Goal: Task Accomplishment & Management: Use online tool/utility

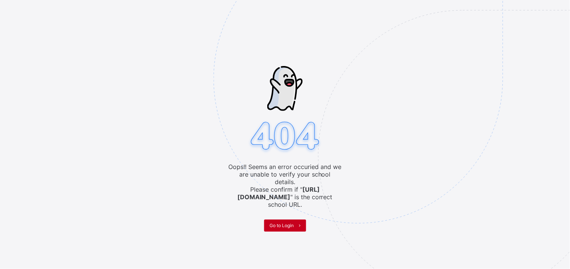
click at [277, 223] on span "Go to Login" at bounding box center [282, 226] width 24 height 6
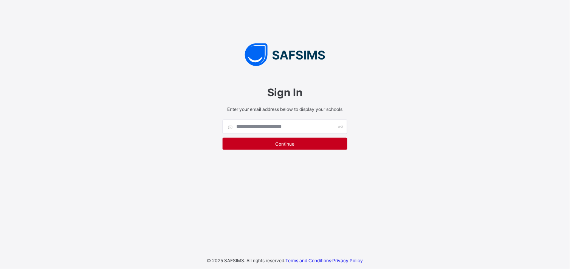
click at [283, 143] on span "Continue" at bounding box center [284, 144] width 113 height 6
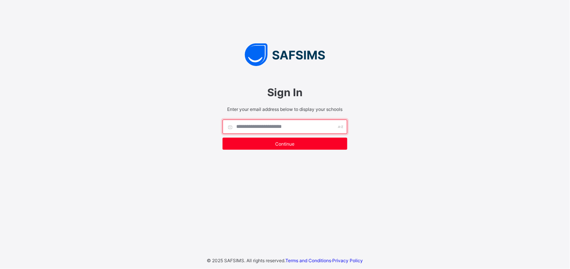
click at [278, 122] on input "text" at bounding box center [285, 127] width 125 height 14
type input "**********"
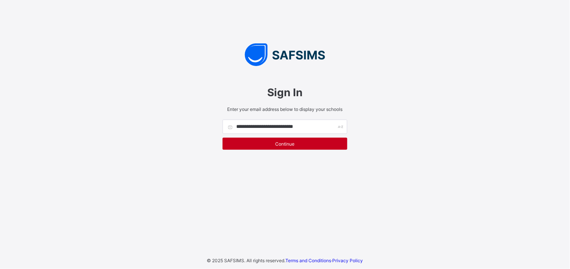
click at [284, 141] on span "Continue" at bounding box center [284, 144] width 113 height 6
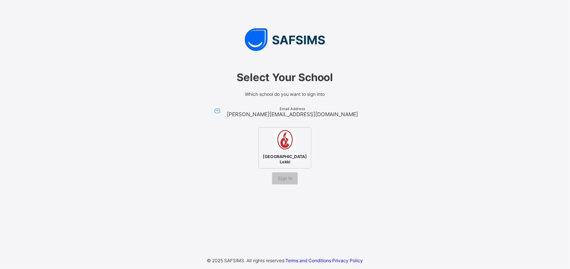
click at [289, 149] on div "[GEOGRAPHIC_DATA] Lekki" at bounding box center [284, 148] width 53 height 42
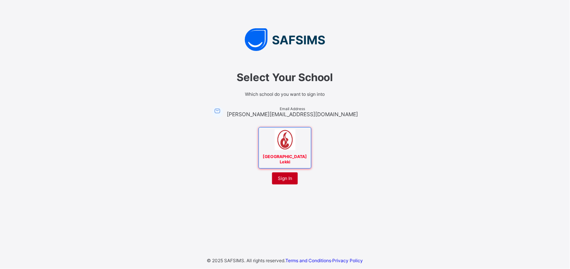
click at [284, 179] on span "Sign In" at bounding box center [285, 179] width 14 height 6
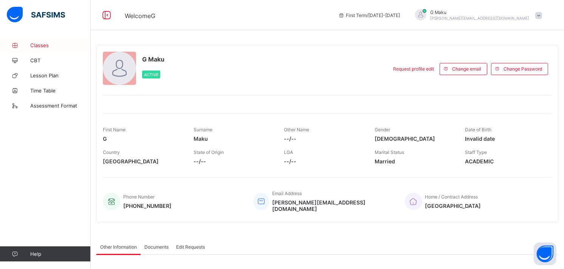
click at [42, 45] on span "Classes" at bounding box center [60, 45] width 60 height 6
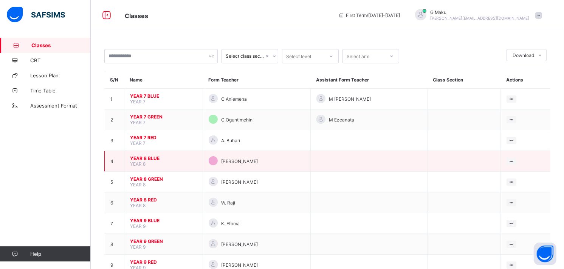
click at [142, 156] on span "YEAR 8 BLUE" at bounding box center [163, 159] width 67 height 6
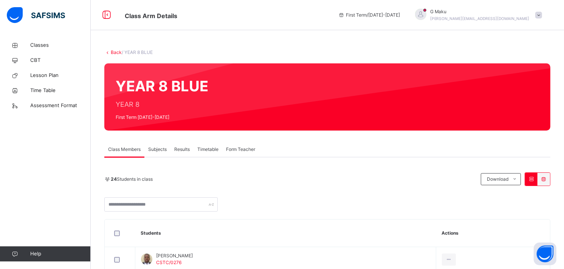
click at [160, 145] on div "Subjects" at bounding box center [157, 149] width 26 height 15
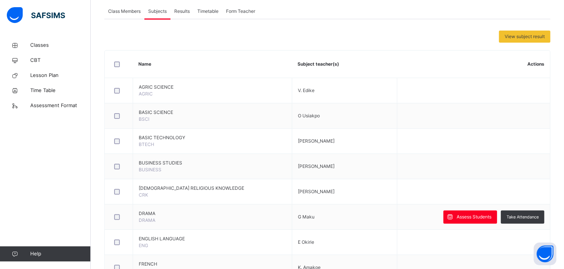
scroll to position [139, 0]
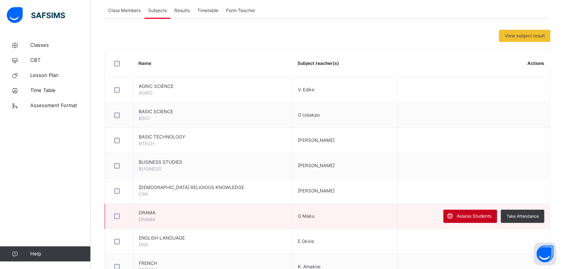
click at [469, 213] on span "Assess Students" at bounding box center [473, 216] width 35 height 7
